Goal: Navigation & Orientation: Find specific page/section

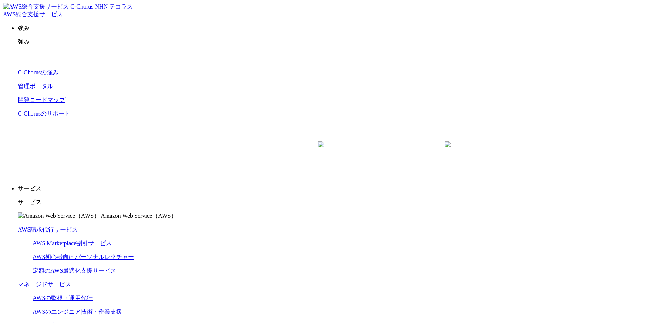
click at [37, 11] on img at bounding box center [48, 7] width 91 height 8
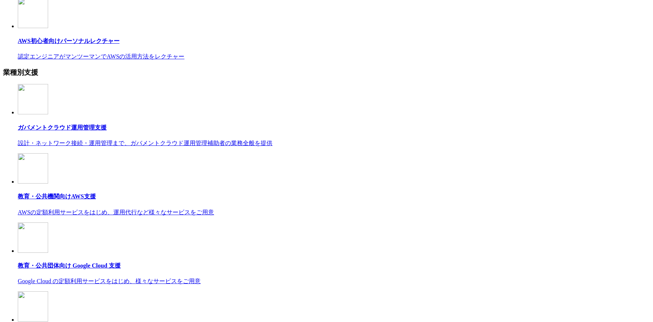
scroll to position [4105, 0]
